Goal: Navigation & Orientation: Go to known website

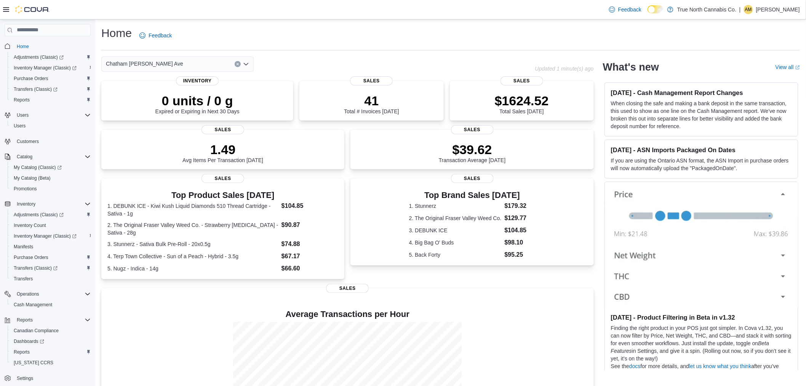
click at [758, 11] on div "| AM Aaron McConnell" at bounding box center [769, 9] width 61 height 9
click at [744, 73] on span "Sign Out" at bounding box center [751, 76] width 21 height 8
